Goal: Transaction & Acquisition: Purchase product/service

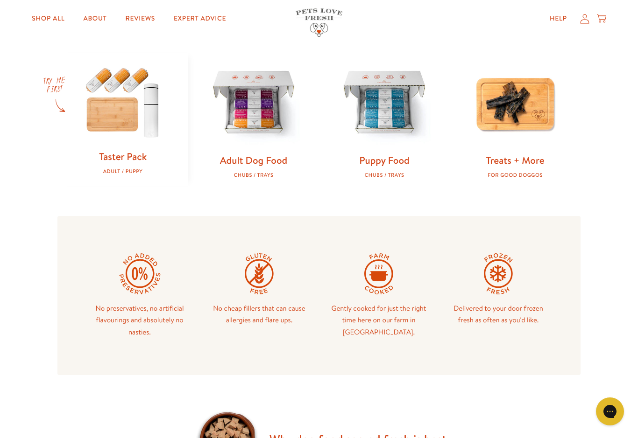
scroll to position [279, 0]
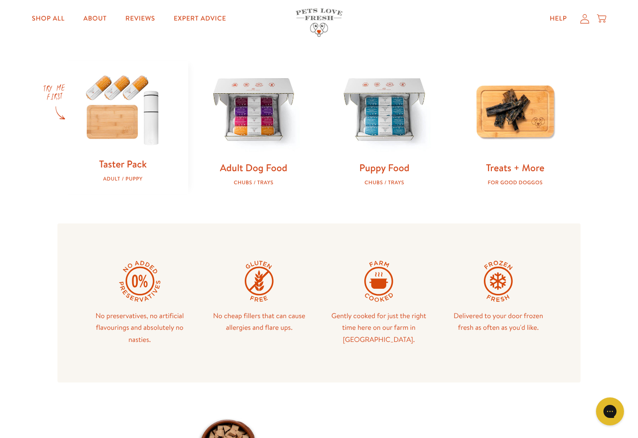
click at [238, 156] on img at bounding box center [253, 111] width 101 height 101
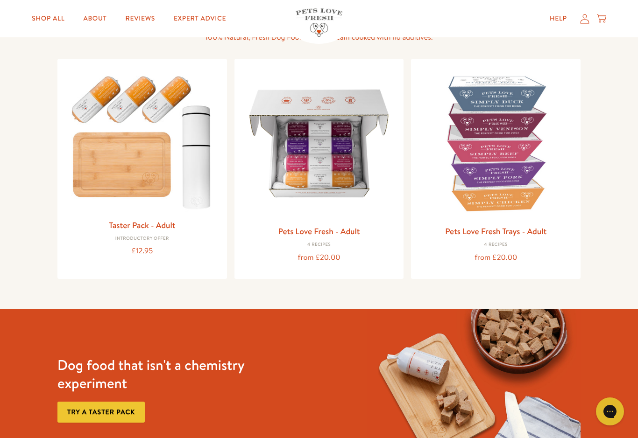
scroll to position [104, 0]
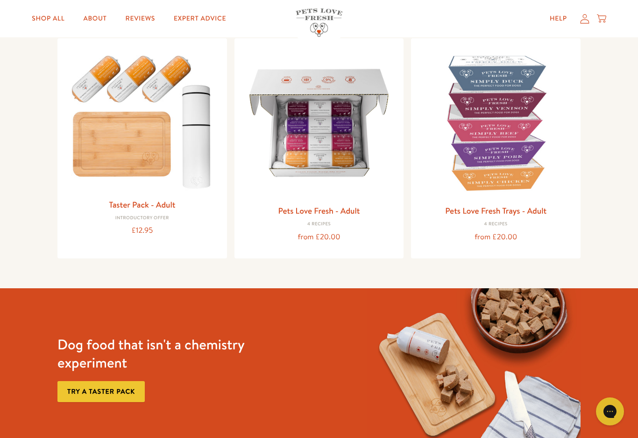
click at [338, 157] on img at bounding box center [319, 123] width 155 height 155
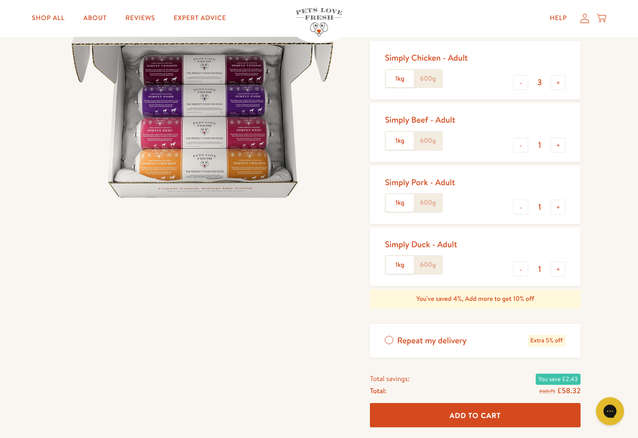
scroll to position [135, 0]
click at [555, 262] on button "+" at bounding box center [557, 269] width 15 height 15
type input "2"
click at [551, 207] on button "+" at bounding box center [557, 207] width 15 height 15
type input "2"
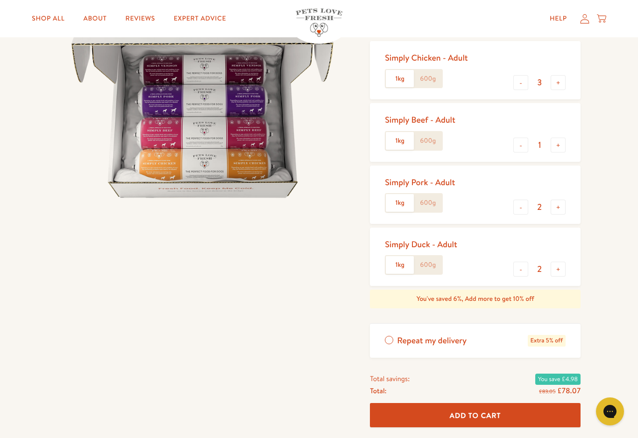
click at [536, 79] on input "3" at bounding box center [539, 83] width 22 height 10
click at [633, 162] on div "Pets Love Fresh - Adult Gently cooked, complete dog food, delivered frozen fres…" at bounding box center [319, 229] width 638 height 615
click at [515, 80] on button "-" at bounding box center [520, 82] width 15 height 15
click at [517, 78] on button "-" at bounding box center [520, 82] width 15 height 15
type input "1"
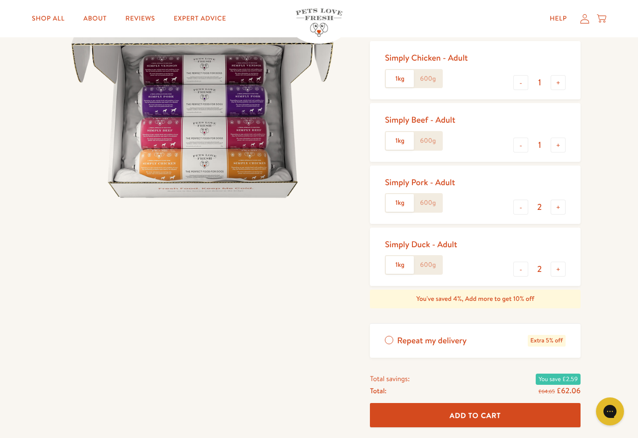
click at [517, 143] on button "-" at bounding box center [520, 145] width 15 height 15
type input "0"
click at [557, 76] on button "+" at bounding box center [557, 82] width 15 height 15
type input "2"
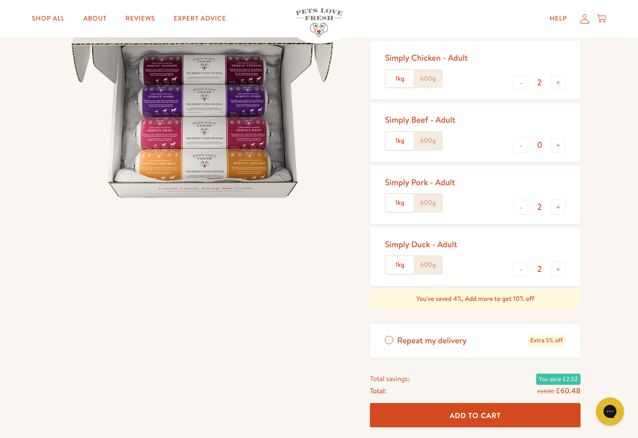
click at [500, 414] on span "Add To Cart" at bounding box center [475, 416] width 51 height 10
